Goal: Entertainment & Leisure: Consume media (video, audio)

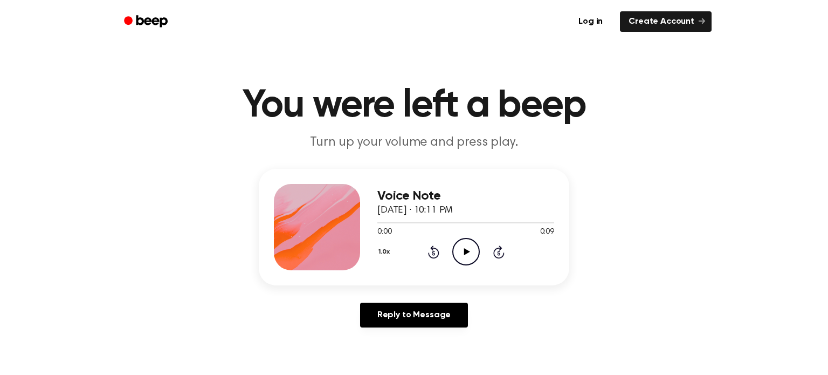
click at [465, 240] on icon "Play Audio" at bounding box center [465, 251] width 27 height 27
click at [464, 261] on icon "Play Audio" at bounding box center [465, 251] width 27 height 27
click at [465, 257] on icon "Play Audio" at bounding box center [465, 251] width 27 height 27
click at [454, 250] on icon "Play Audio" at bounding box center [465, 251] width 27 height 27
click at [468, 251] on icon at bounding box center [467, 251] width 6 height 7
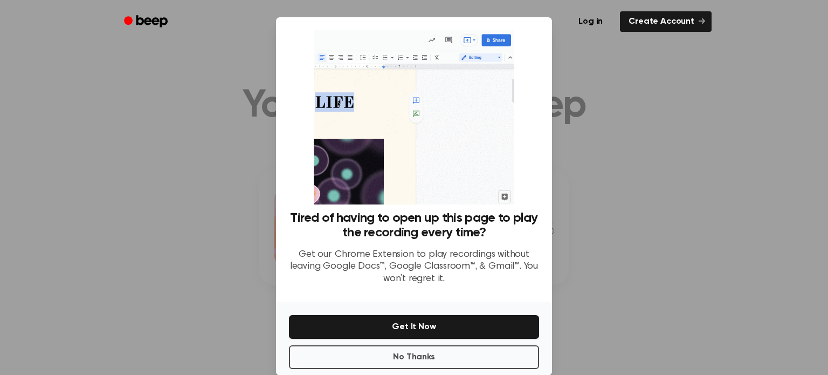
click at [729, 261] on div at bounding box center [414, 187] width 828 height 375
click at [485, 355] on button "No Thanks" at bounding box center [414, 357] width 250 height 24
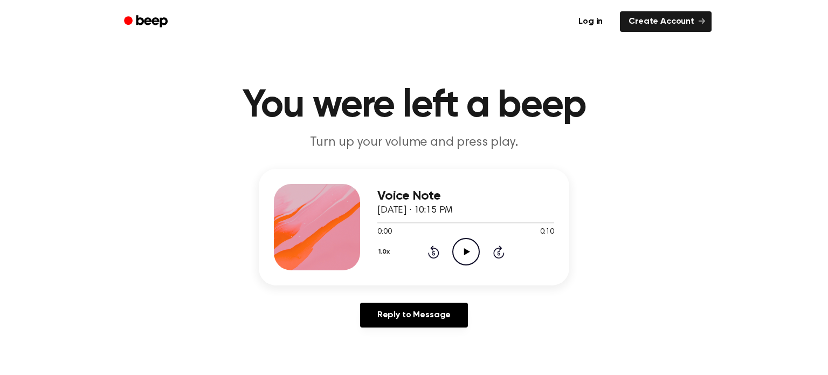
click at [452, 252] on icon "Play Audio" at bounding box center [465, 251] width 27 height 27
click at [458, 255] on icon "Play Audio" at bounding box center [465, 251] width 27 height 27
click at [466, 258] on icon "Play Audio" at bounding box center [465, 251] width 27 height 27
click at [463, 249] on icon "Play Audio" at bounding box center [465, 251] width 27 height 27
click at [466, 255] on icon "Play Audio" at bounding box center [465, 251] width 27 height 27
